Goal: Use online tool/utility

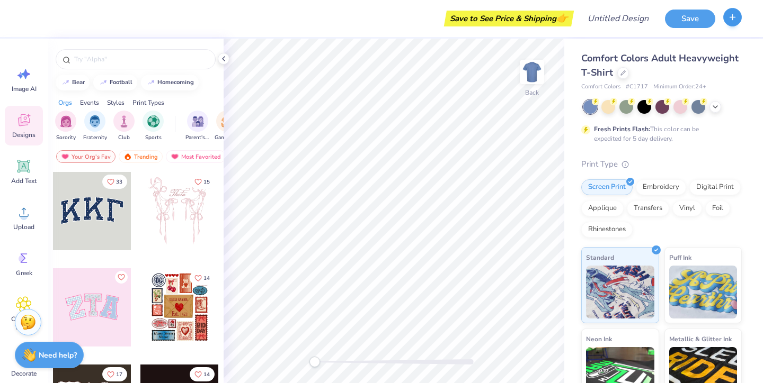
click at [735, 20] on icon "button" at bounding box center [732, 17] width 9 height 9
click at [729, 28] on div at bounding box center [732, 19] width 19 height 19
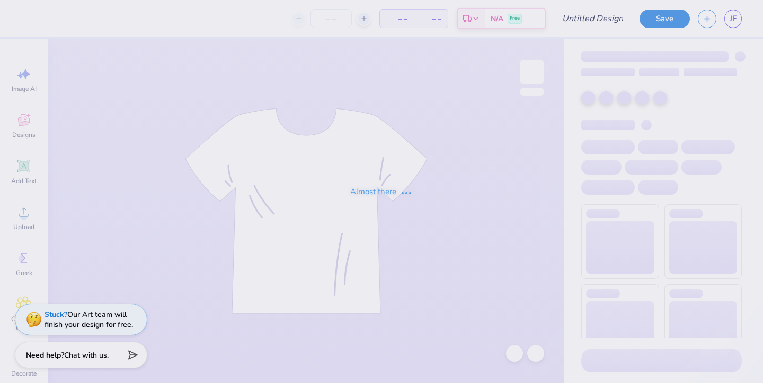
type input "bid day"
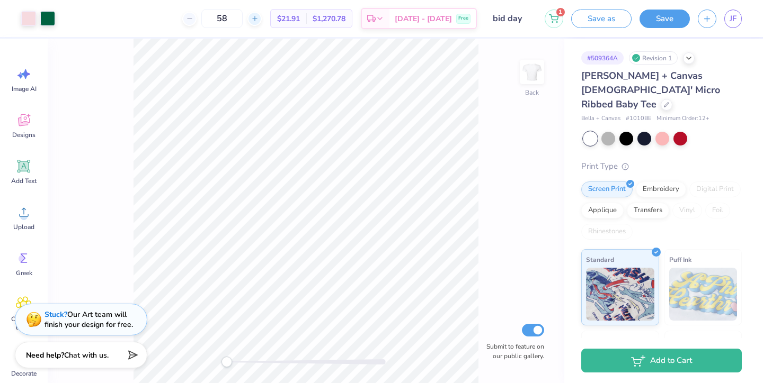
click at [262, 25] on div at bounding box center [254, 19] width 14 height 14
click at [271, 25] on div "59" at bounding box center [261, 18] width 79 height 19
click at [262, 23] on div at bounding box center [254, 19] width 14 height 14
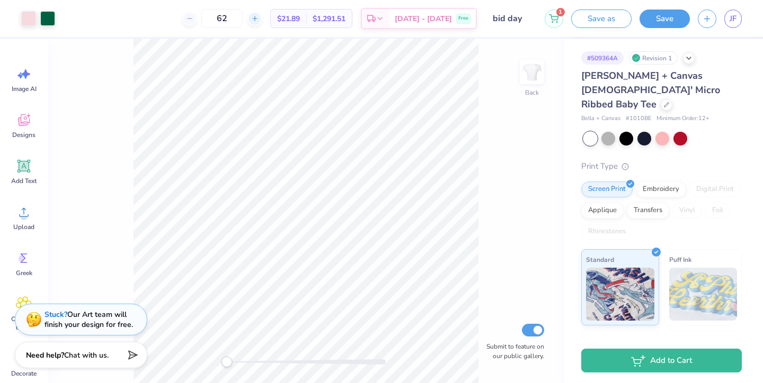
click at [262, 23] on div at bounding box center [254, 19] width 14 height 14
type input "63"
